Goal: Check status: Check status

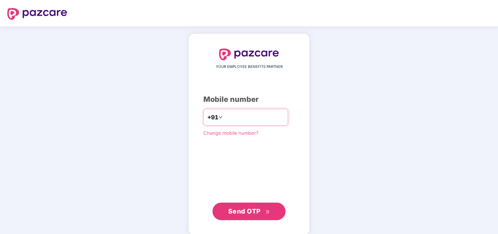
click at [254, 116] on input "number" at bounding box center [254, 117] width 60 height 12
type input "**********"
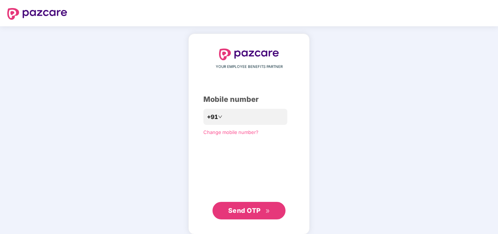
click at [251, 215] on span "Send OTP" at bounding box center [249, 211] width 42 height 10
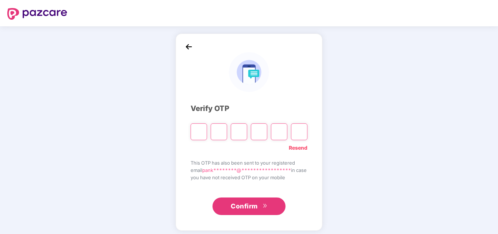
type input "*"
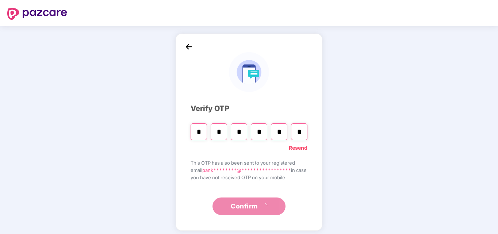
type input "*"
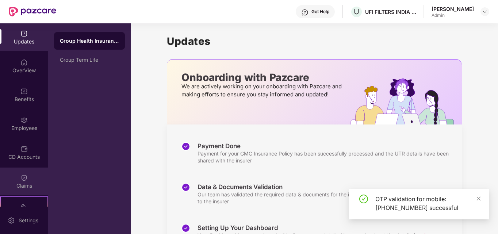
click at [24, 174] on div at bounding box center [23, 177] width 7 height 7
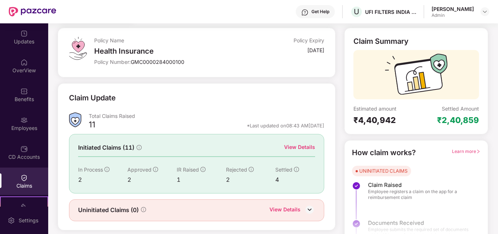
click at [298, 146] on div "View Details" at bounding box center [299, 147] width 31 height 8
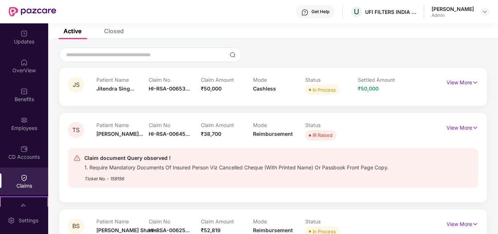
scroll to position [57, 0]
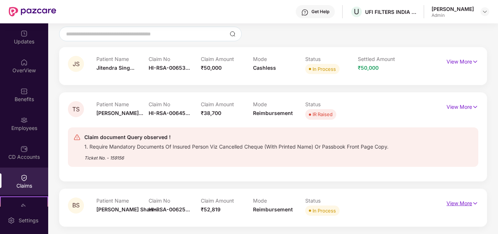
click at [460, 205] on p "View More" at bounding box center [463, 203] width 32 height 10
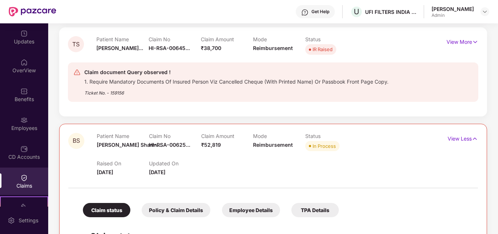
scroll to position [151, 0]
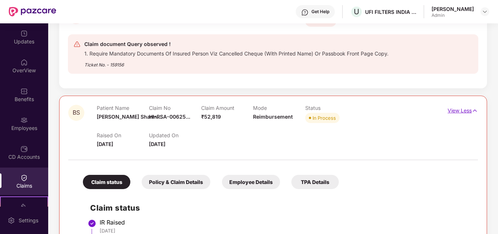
click at [470, 112] on p "View Less" at bounding box center [463, 110] width 30 height 10
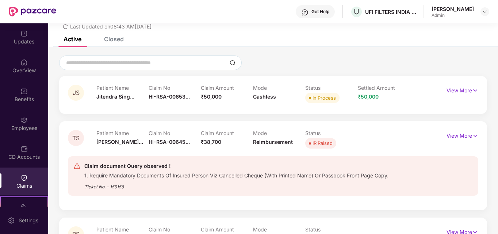
scroll to position [57, 0]
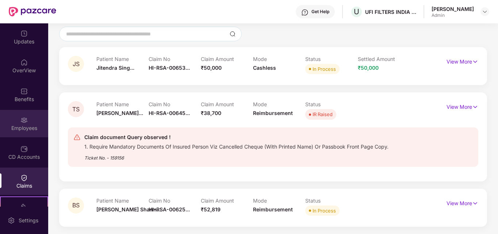
click at [26, 127] on div "Employees" at bounding box center [24, 128] width 48 height 7
